Goal: Information Seeking & Learning: Get advice/opinions

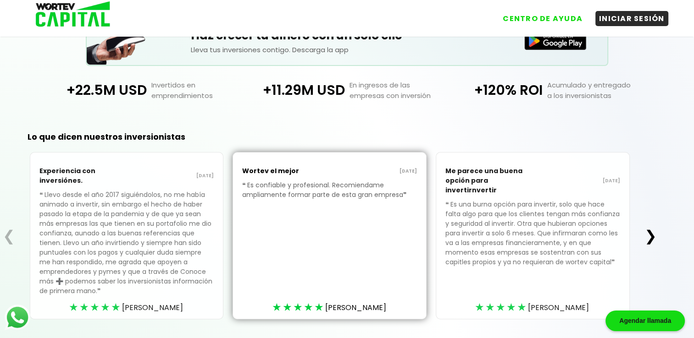
scroll to position [229, 0]
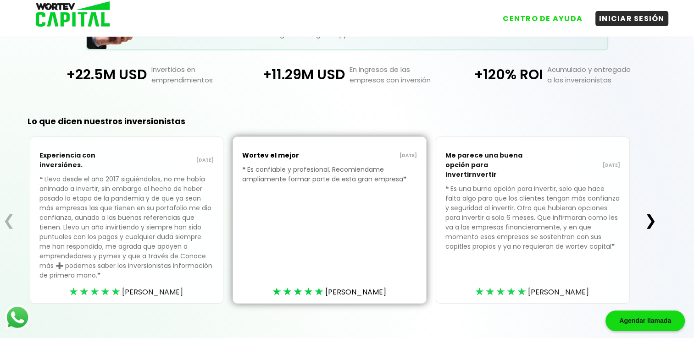
click at [641, 213] on div "Experiencia con inversiónes. [DATE] ❝ Llevo desde el año 2017 siguiéndolos, no …" at bounding box center [329, 220] width 623 height 167
click at [651, 219] on button "❯" at bounding box center [650, 220] width 18 height 18
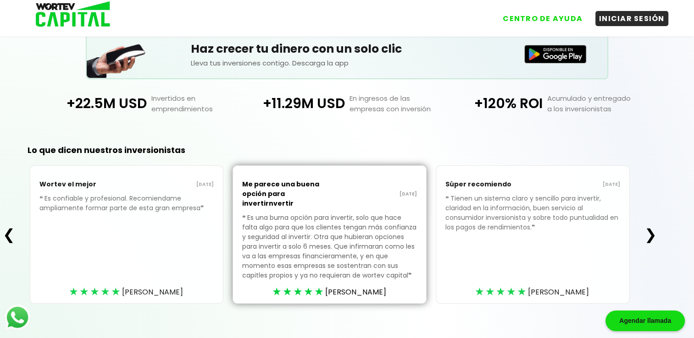
click at [651, 226] on button "❯" at bounding box center [650, 235] width 18 height 18
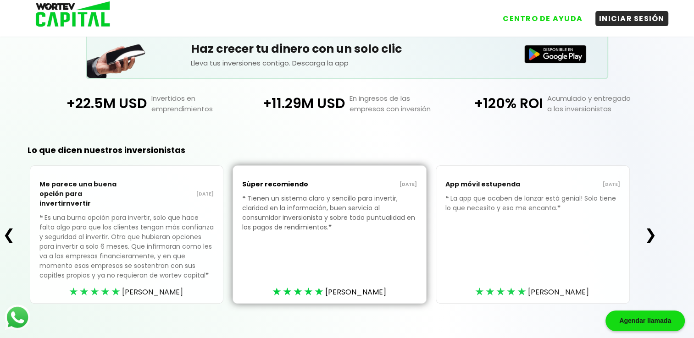
click at [649, 218] on div "❮ Me parece una buena opción para invertirnvertir [DATE] ❝ Es una burna opción …" at bounding box center [329, 235] width 659 height 139
click at [649, 226] on button "❯" at bounding box center [650, 235] width 18 height 18
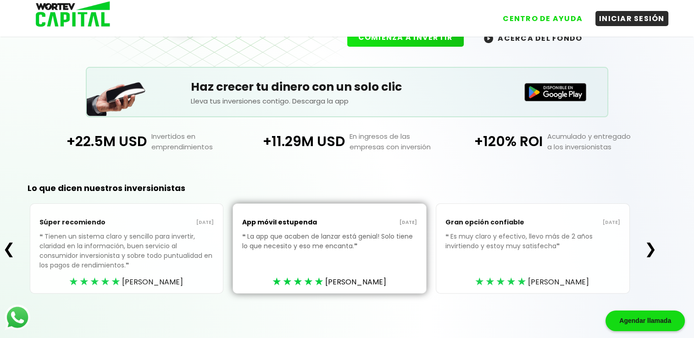
click at [648, 223] on div "❮ Súper recomiendo [DATE] ❝ Tienen un sistema claro y sencillo para invertir, c…" at bounding box center [329, 249] width 659 height 90
click at [649, 227] on div "❮ Súper recomiendo [DATE] ❝ Tienen un sistema claro y sencillo para invertir, c…" at bounding box center [329, 249] width 659 height 90
click at [649, 242] on button "❯" at bounding box center [650, 249] width 18 height 18
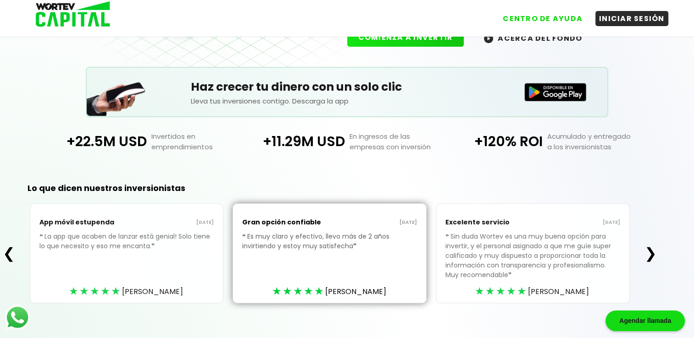
click at [641, 248] on div "App móvil estupenda [DATE] ❝ La app que acaben de lanzar está genial! Solo tien…" at bounding box center [329, 254] width 623 height 100
click at [641, 246] on div "App móvil estupenda [DATE] ❝ La app que acaben de lanzar está genial! Solo tien…" at bounding box center [329, 254] width 623 height 100
click at [641, 248] on div "App móvil estupenda [DATE] ❝ La app que acaben de lanzar está genial! Solo tien…" at bounding box center [329, 254] width 623 height 100
click at [650, 249] on button "❯" at bounding box center [650, 253] width 18 height 18
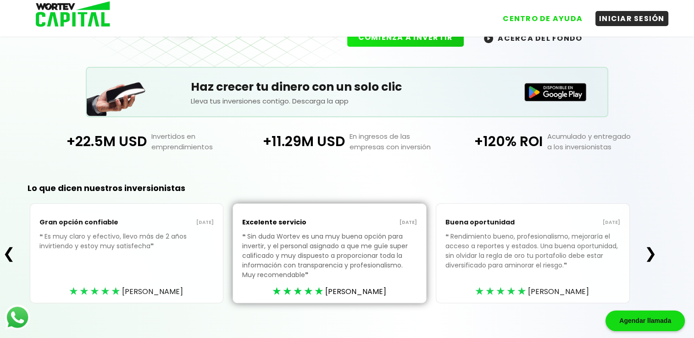
click at [650, 249] on button "❯" at bounding box center [650, 253] width 18 height 18
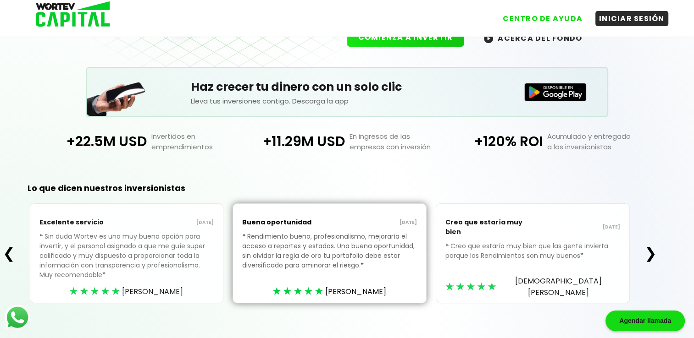
click at [653, 251] on button "❯" at bounding box center [650, 253] width 18 height 18
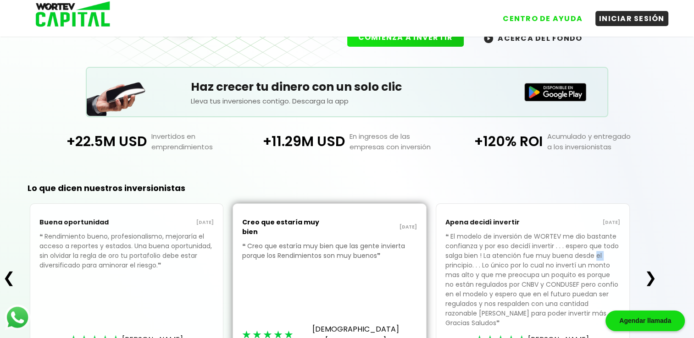
click at [653, 251] on div "❮ Buena oportunidad [DATE] ❝ Rendimiento bueno, profesionalismo, mejoraría el a…" at bounding box center [329, 278] width 659 height 148
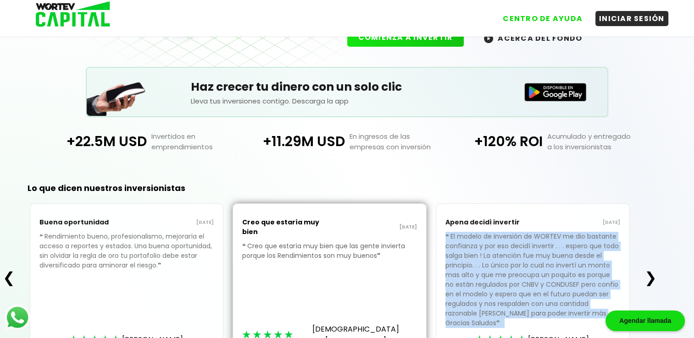
click at [653, 251] on div "❮ Buena oportunidad [DATE] ❝ Rendimiento bueno, profesionalismo, mejoraría el a…" at bounding box center [329, 278] width 659 height 148
drag, startPoint x: 653, startPoint y: 251, endPoint x: 649, endPoint y: 267, distance: 16.4
click at [649, 269] on button "❯" at bounding box center [650, 278] width 18 height 18
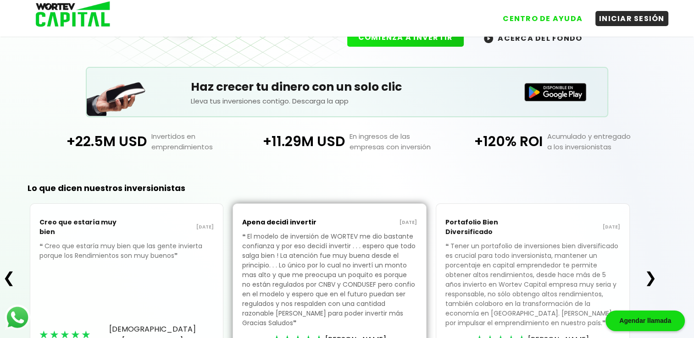
click at [19, 277] on div "Creo que estaría muy bien [DATE] ❝ Creo que estaría muy bien que las gente invi…" at bounding box center [329, 278] width 623 height 148
click at [9, 278] on button "❮" at bounding box center [9, 278] width 18 height 18
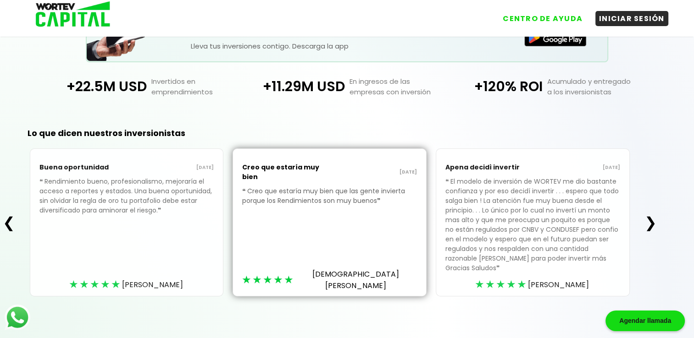
scroll to position [220, 0]
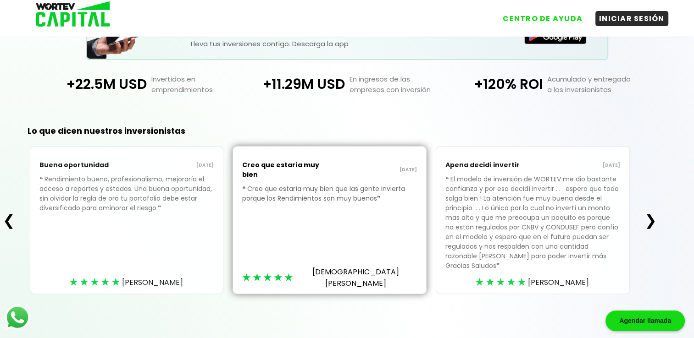
click at [653, 219] on button "❯" at bounding box center [650, 220] width 18 height 18
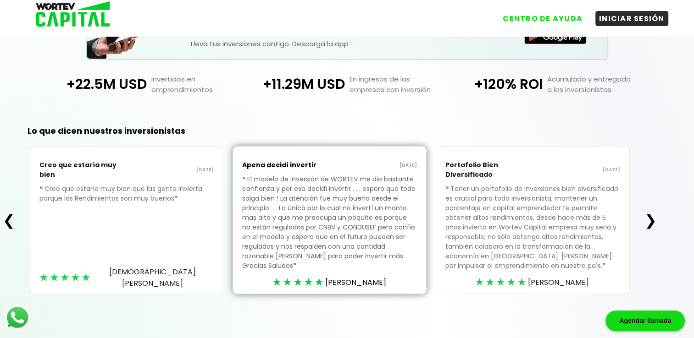
click at [653, 219] on button "❯" at bounding box center [650, 220] width 18 height 18
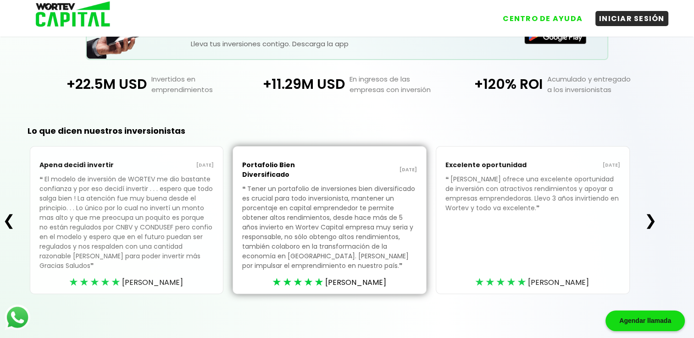
click at [653, 219] on button "❯" at bounding box center [650, 220] width 18 height 18
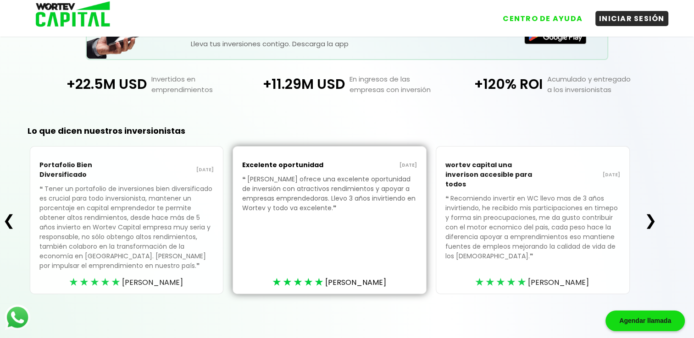
click at [653, 219] on button "❯" at bounding box center [650, 220] width 18 height 18
